Goal: Use online tool/utility: Utilize a website feature to perform a specific function

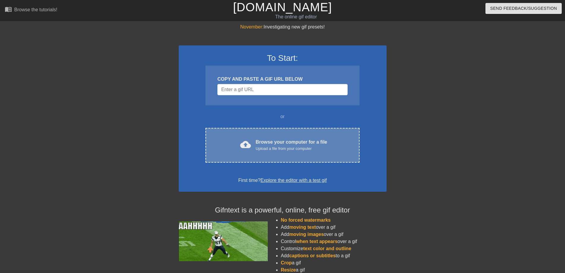
click at [265, 139] on div "Browse your computer for a file Upload a file from your computer" at bounding box center [292, 145] width 72 height 13
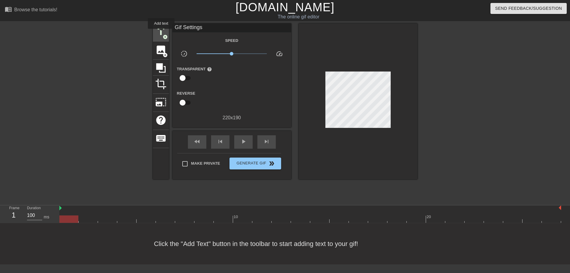
click at [161, 33] on span "title" at bounding box center [160, 31] width 11 height 11
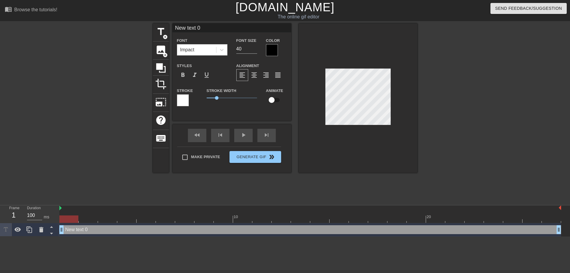
drag, startPoint x: 202, startPoint y: 31, endPoint x: 170, endPoint y: 26, distance: 32.5
click at [170, 26] on div "title add_circle image add_circle crop photo_size_select_large help keyboard Ne…" at bounding box center [285, 97] width 265 height 149
type input "y"
type input "早"
click at [270, 50] on div at bounding box center [272, 50] width 12 height 12
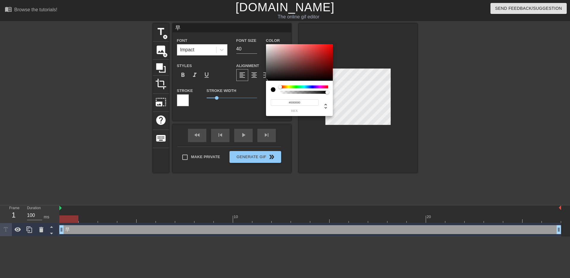
type input "#E9DBDB"
click at [270, 47] on div at bounding box center [299, 62] width 67 height 37
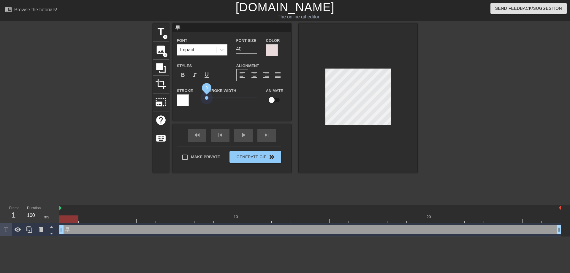
drag, startPoint x: 216, startPoint y: 97, endPoint x: 202, endPoint y: 98, distance: 14.6
click at [202, 98] on div "Stroke Width 0" at bounding box center [231, 99] width 59 height 25
click at [183, 75] on span "format_bold" at bounding box center [182, 75] width 7 height 7
click at [253, 104] on div "Stroke Width 0" at bounding box center [231, 99] width 59 height 25
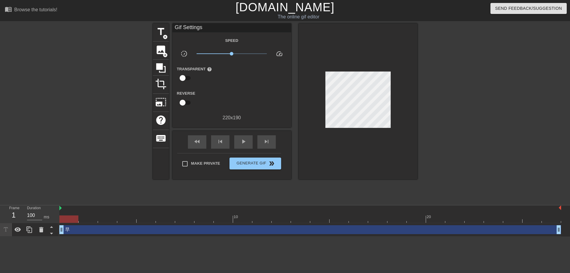
click at [318, 108] on div at bounding box center [358, 101] width 119 height 156
click at [164, 33] on span "title" at bounding box center [160, 31] width 11 height 11
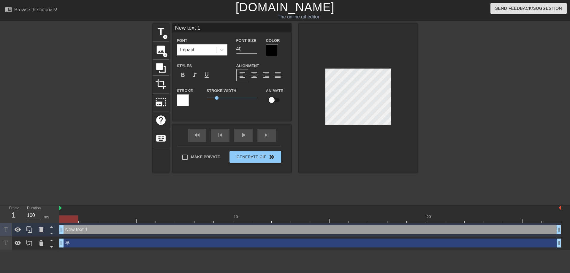
drag, startPoint x: 200, startPoint y: 29, endPoint x: 169, endPoint y: 27, distance: 30.7
click at [169, 27] on div "title add_circle image add_circle crop photo_size_select_large help keyboard Ne…" at bounding box center [285, 97] width 265 height 149
type input "安"
click at [276, 51] on div at bounding box center [272, 50] width 12 height 12
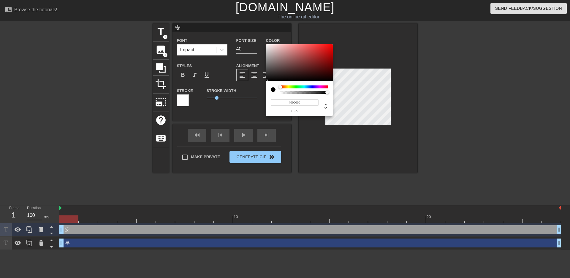
type input "#E9E1E1"
click at [268, 47] on div at bounding box center [299, 62] width 67 height 37
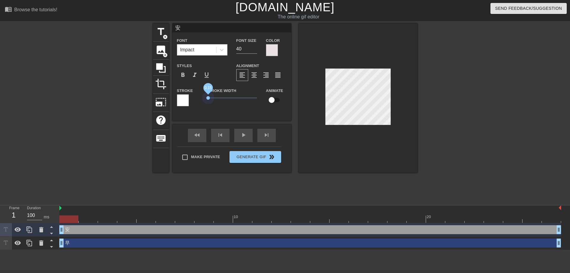
drag, startPoint x: 217, startPoint y: 98, endPoint x: 201, endPoint y: 99, distance: 16.7
click at [201, 99] on div "Stroke Stroke Width 0.15 Animate" at bounding box center [232, 99] width 119 height 25
click at [186, 76] on span "format_bold" at bounding box center [182, 75] width 7 height 7
click at [307, 97] on div at bounding box center [358, 97] width 119 height 149
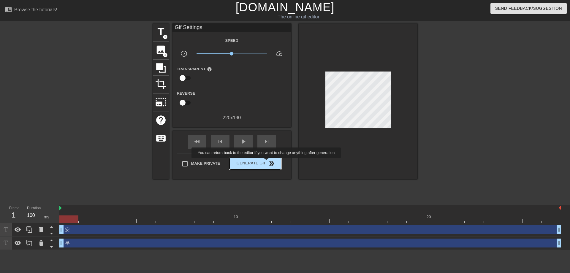
click at [267, 162] on span "Generate Gif double_arrow" at bounding box center [255, 163] width 47 height 7
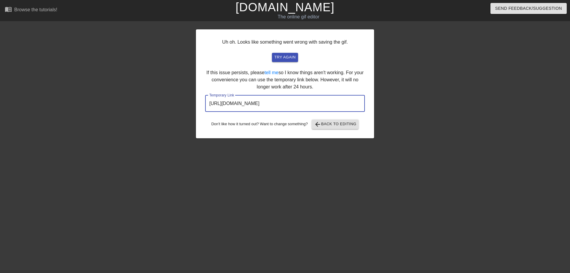
drag, startPoint x: 208, startPoint y: 105, endPoint x: 347, endPoint y: 105, distance: 138.1
click at [347, 105] on input "[URL][DOMAIN_NAME]" at bounding box center [285, 103] width 160 height 17
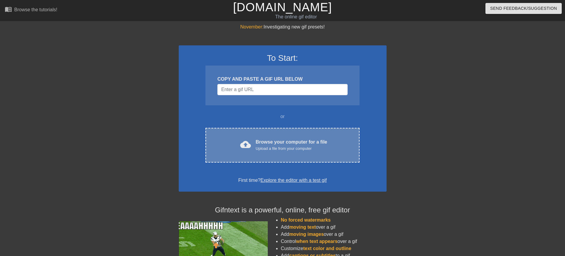
click at [279, 137] on div "cloud_upload Browse your computer for a file Upload a file from your computer C…" at bounding box center [283, 145] width 154 height 35
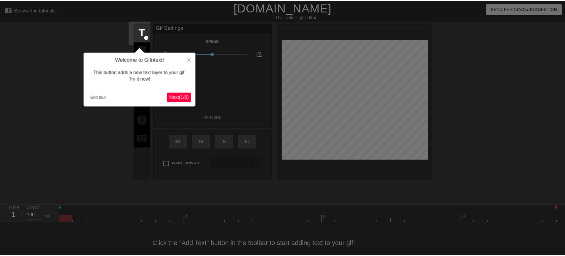
scroll to position [8, 0]
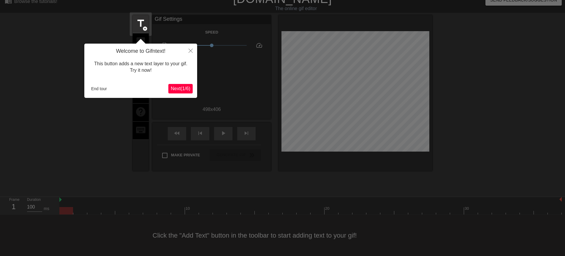
click at [180, 94] on div "Welcome to Gifntext! This button adds a new text layer to your gif. Try it now!…" at bounding box center [140, 71] width 113 height 54
click at [181, 91] on span "Next ( 1 / 6 )" at bounding box center [181, 88] width 20 height 5
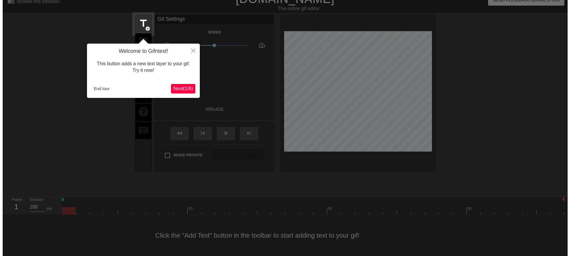
scroll to position [0, 0]
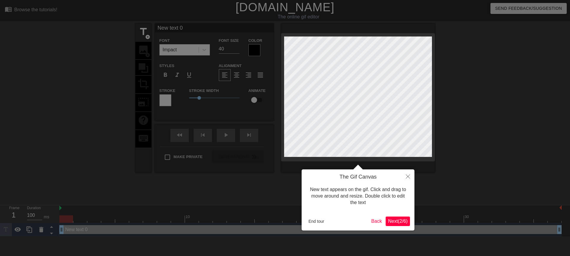
click at [400, 224] on span "Next ( 2 / 6 )" at bounding box center [398, 221] width 20 height 5
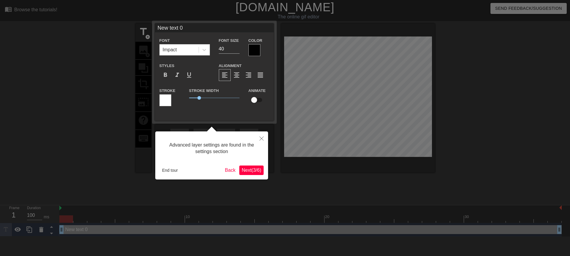
click at [261, 170] on span "Next ( 3 / 6 )" at bounding box center [252, 170] width 20 height 5
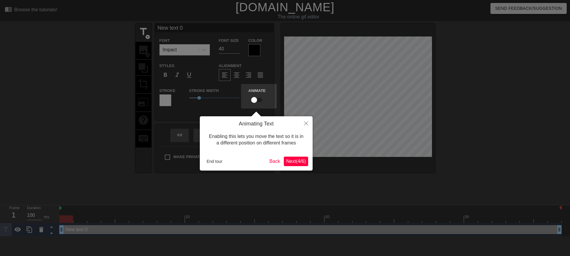
click at [287, 161] on span "Next ( 4 / 6 )" at bounding box center [296, 161] width 20 height 5
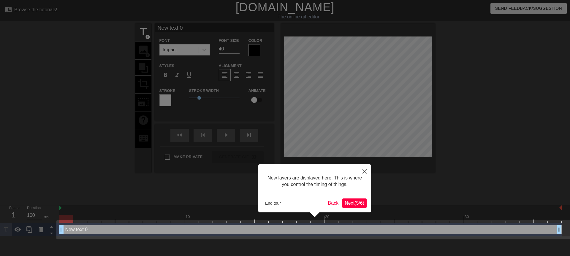
click at [347, 203] on span "Next ( 5 / 6 )" at bounding box center [355, 203] width 20 height 5
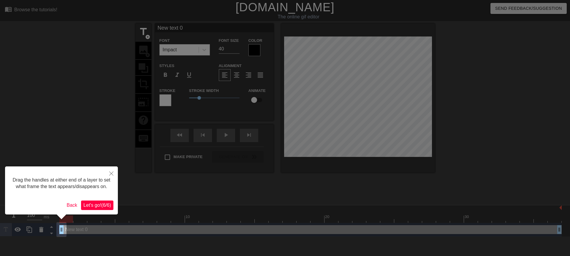
click at [107, 207] on span "Let's go! ( 6 / 6 )" at bounding box center [97, 205] width 28 height 5
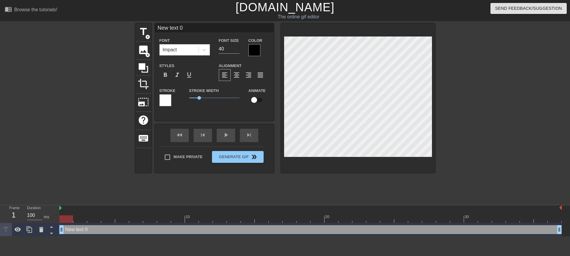
drag, startPoint x: 187, startPoint y: 26, endPoint x: 153, endPoint y: 25, distance: 33.9
click at [152, 25] on div "title add_circle image add_circle crop photo_size_select_large help keyboard Ne…" at bounding box center [285, 97] width 300 height 149
type input "早"
click at [255, 50] on div at bounding box center [255, 50] width 12 height 12
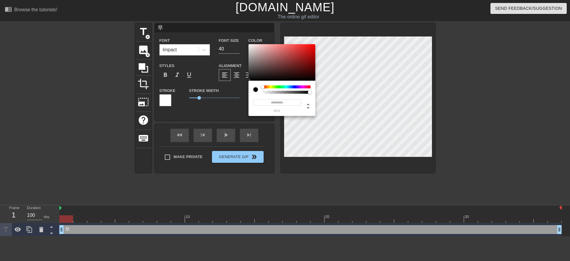
type input "#F2ECEC"
click at [250, 46] on div at bounding box center [282, 62] width 67 height 37
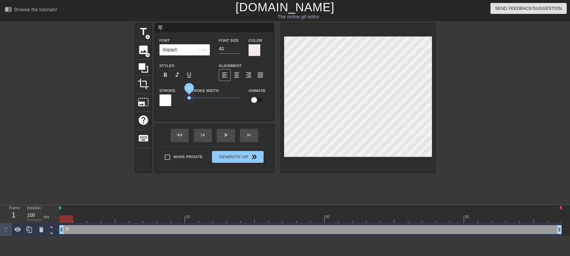
drag, startPoint x: 199, startPoint y: 99, endPoint x: 184, endPoint y: 99, distance: 15.1
click at [184, 99] on div "Stroke Stroke Width 0 Animate" at bounding box center [214, 99] width 119 height 25
click at [166, 76] on span "format_bold" at bounding box center [165, 75] width 7 height 7
click at [238, 47] on input "53" at bounding box center [229, 49] width 21 height 10
click at [238, 47] on input "54" at bounding box center [229, 49] width 21 height 10
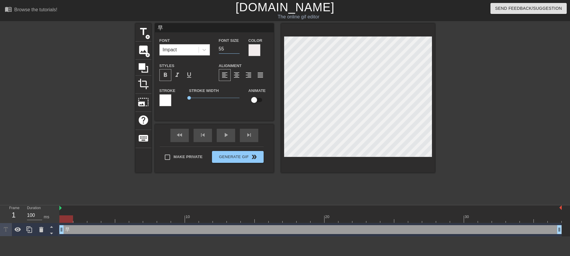
type input "55"
click at [238, 47] on input "55" at bounding box center [229, 49] width 21 height 10
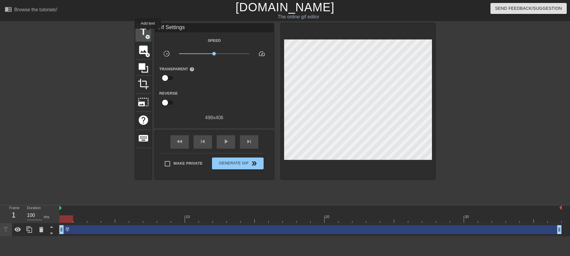
click at [142, 30] on span "title" at bounding box center [143, 31] width 11 height 11
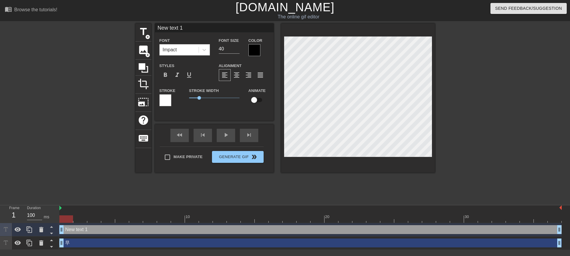
drag, startPoint x: 185, startPoint y: 29, endPoint x: 152, endPoint y: 28, distance: 33.0
click at [152, 28] on div "title add_circle image add_circle crop photo_size_select_large help keyboard Ne…" at bounding box center [285, 97] width 300 height 149
type input "安"
click at [252, 54] on div at bounding box center [255, 50] width 12 height 12
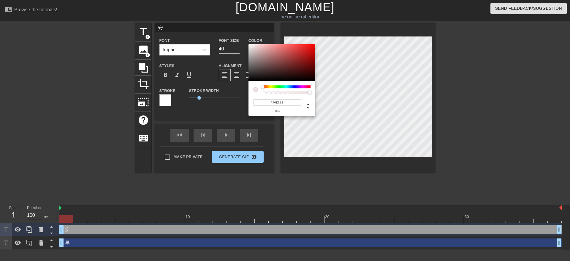
click at [252, 46] on div at bounding box center [282, 62] width 67 height 37
type input "#F6EBEB"
click at [251, 45] on div at bounding box center [252, 46] width 4 height 4
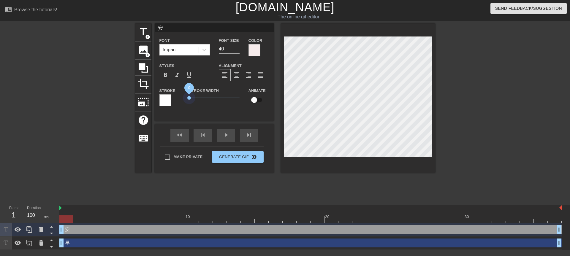
drag, startPoint x: 197, startPoint y: 96, endPoint x: 180, endPoint y: 95, distance: 17.0
click at [180, 95] on div "Stroke Stroke Width 0 Animate" at bounding box center [214, 99] width 119 height 25
click at [165, 76] on span "format_bold" at bounding box center [165, 75] width 7 height 7
click at [238, 47] on input "50" at bounding box center [229, 49] width 21 height 10
click at [238, 47] on input "51" at bounding box center [229, 49] width 21 height 10
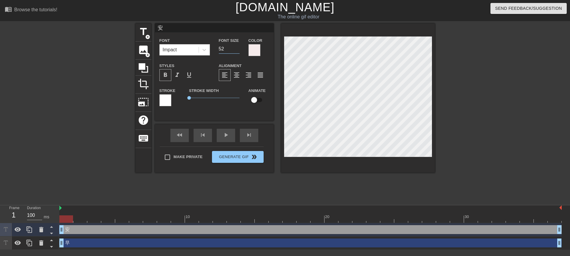
click at [238, 47] on input "52" at bounding box center [229, 49] width 21 height 10
click at [238, 47] on input "53" at bounding box center [229, 49] width 21 height 10
click at [238, 47] on input "54" at bounding box center [229, 49] width 21 height 10
type input "55"
click at [238, 47] on input "55" at bounding box center [229, 49] width 21 height 10
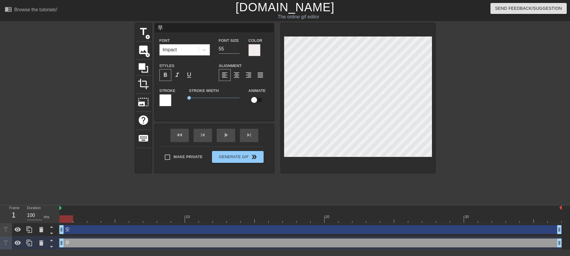
type input "安"
drag, startPoint x: 165, startPoint y: 27, endPoint x: 144, endPoint y: 25, distance: 20.3
click at [144, 25] on div "title add_circle image add_circle crop photo_size_select_large help keyboard 早 …" at bounding box center [285, 97] width 300 height 149
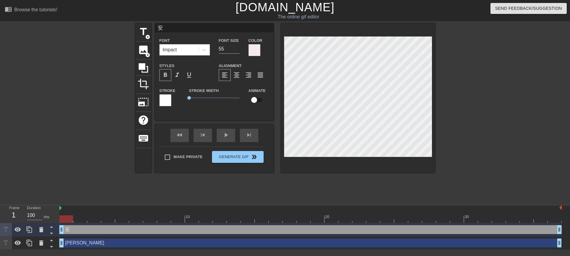
drag, startPoint x: 164, startPoint y: 29, endPoint x: 156, endPoint y: 28, distance: 8.2
click at [156, 28] on input "安" at bounding box center [214, 27] width 119 height 9
type input "早"
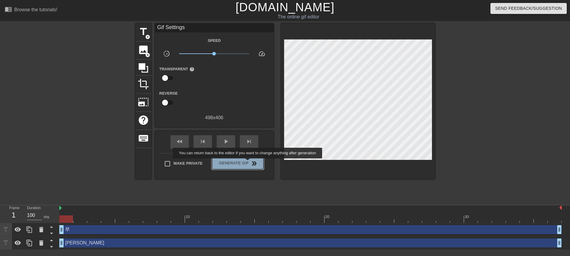
click at [248, 163] on span "Generate Gif double_arrow" at bounding box center [237, 163] width 47 height 7
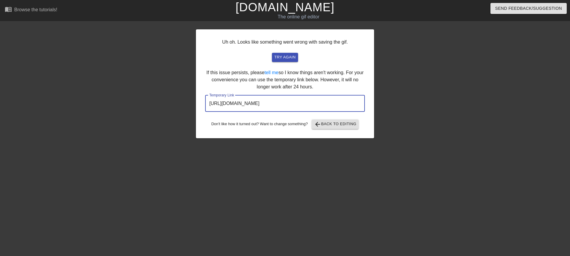
drag, startPoint x: 331, startPoint y: 106, endPoint x: 206, endPoint y: 99, distance: 124.9
click at [206, 99] on input "http://www.gifntext.com/temp_generations/dITWc5nM.gif" at bounding box center [285, 103] width 160 height 17
